Goal: Information Seeking & Learning: Find specific page/section

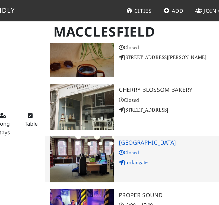
scroll to position [332, 0]
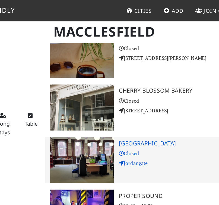
click at [141, 93] on h3 "[GEOGRAPHIC_DATA]" at bounding box center [170, 95] width 97 height 5
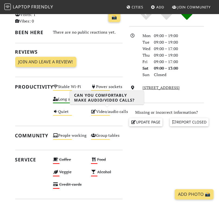
scroll to position [177, 0]
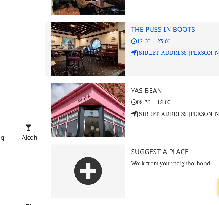
scroll to position [773, 0]
